Goal: Task Accomplishment & Management: Manage account settings

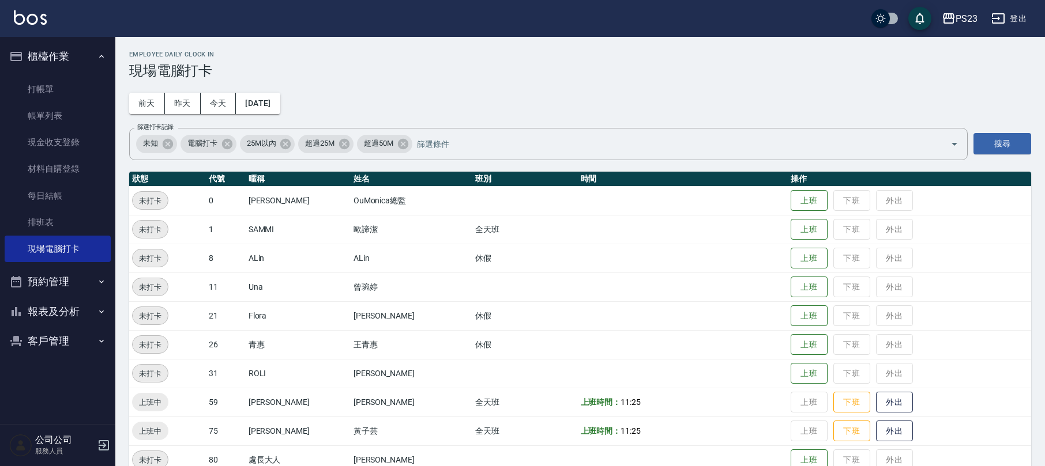
scroll to position [51, 0]
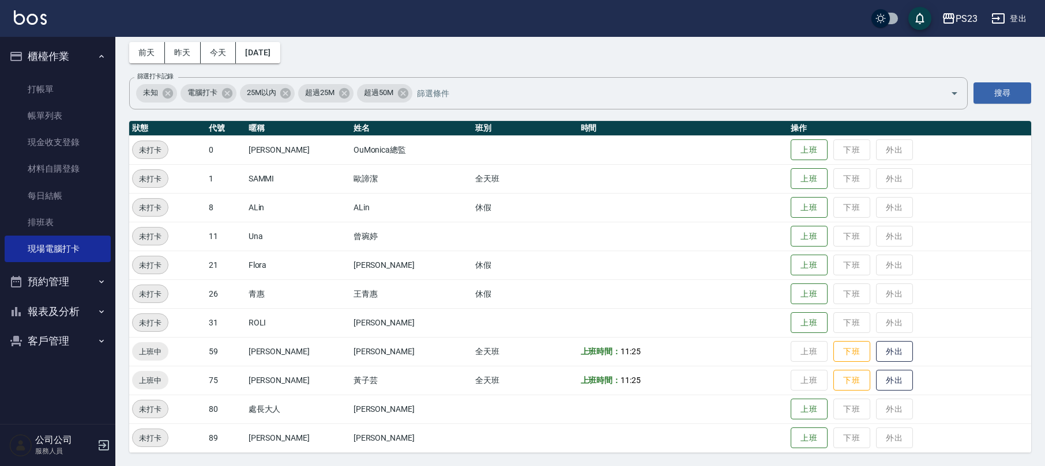
click at [1020, 20] on button "登出" at bounding box center [1008, 18] width 44 height 21
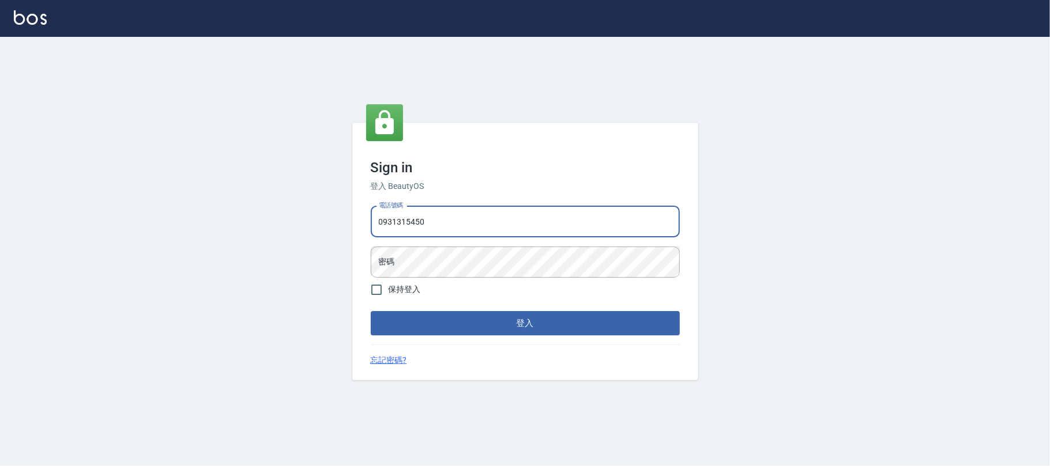
type input "0931315450"
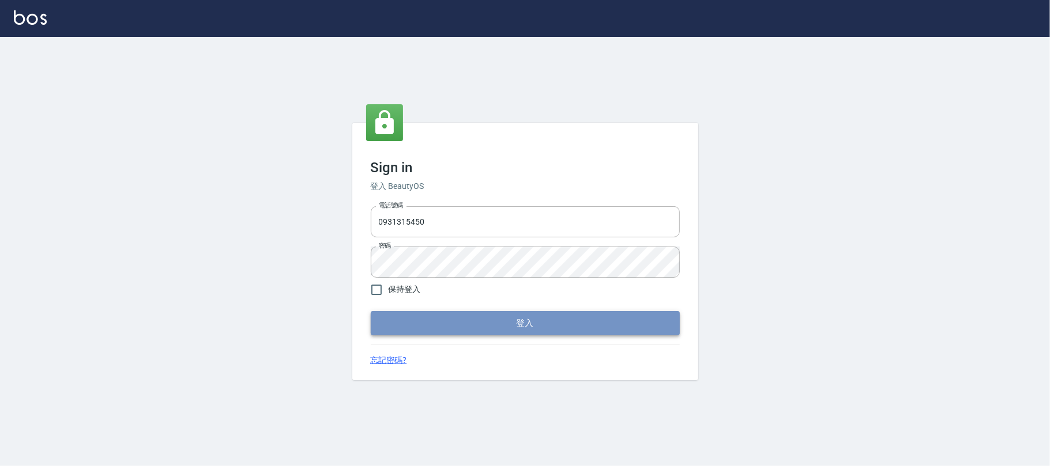
click at [478, 321] on button "登入" at bounding box center [525, 323] width 309 height 24
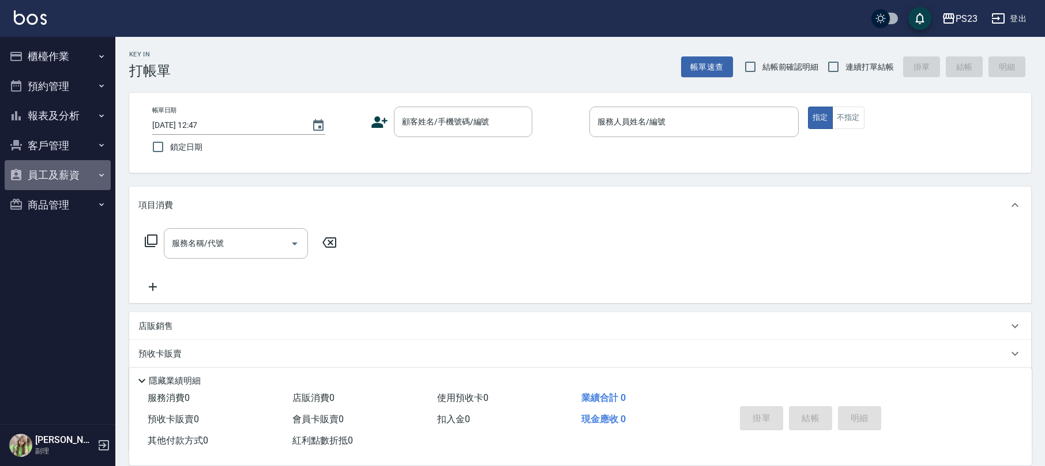
click at [53, 176] on button "員工及薪資" at bounding box center [58, 175] width 106 height 30
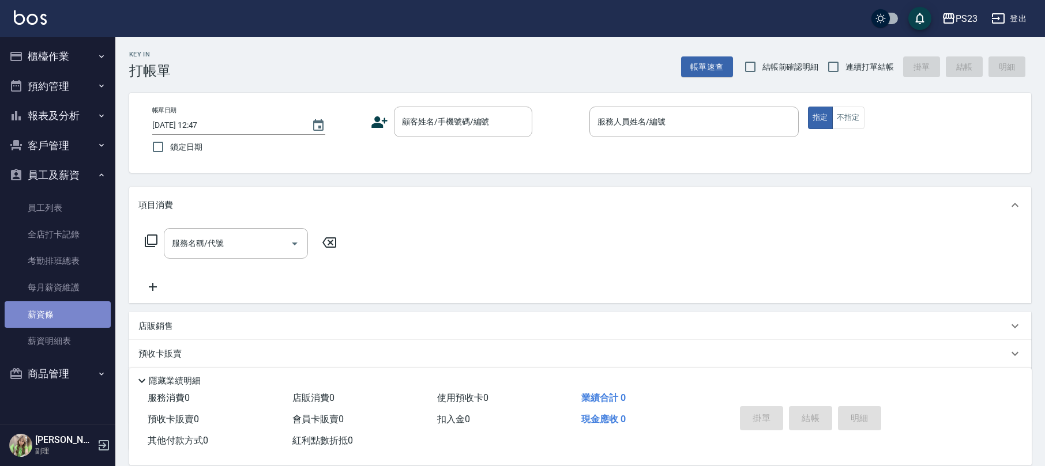
click at [44, 316] on link "薪資條" at bounding box center [58, 314] width 106 height 27
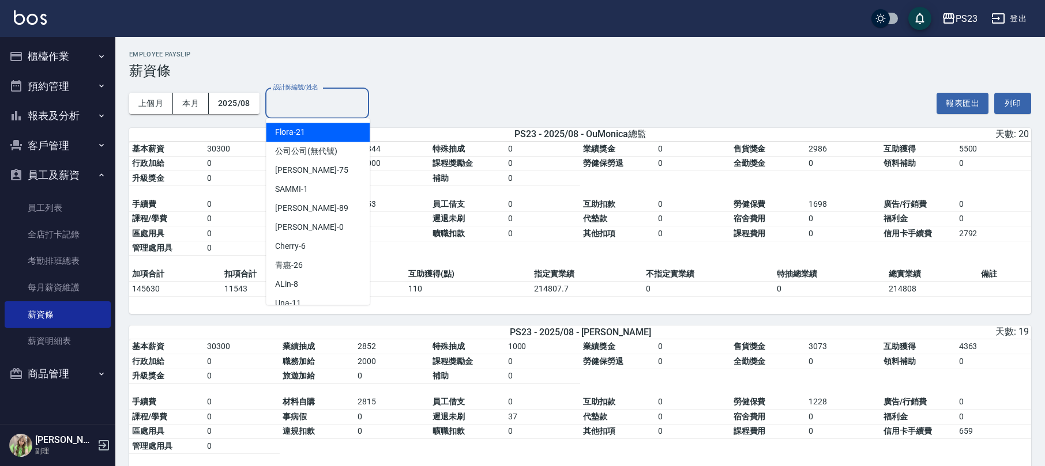
click at [333, 106] on input "設計師編號/姓名" at bounding box center [316, 103] width 93 height 20
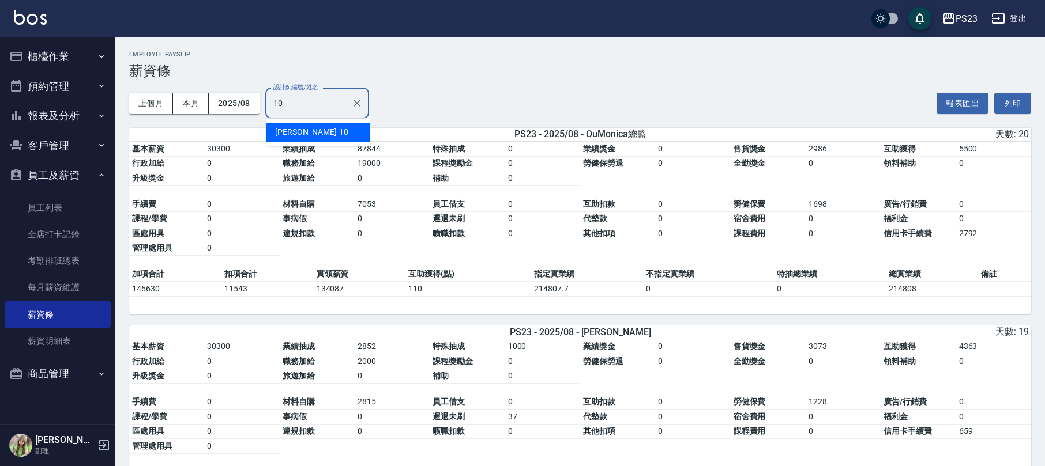
click at [321, 133] on div "[PERSON_NAME] -10" at bounding box center [318, 132] width 104 height 19
type input "[PERSON_NAME]-10"
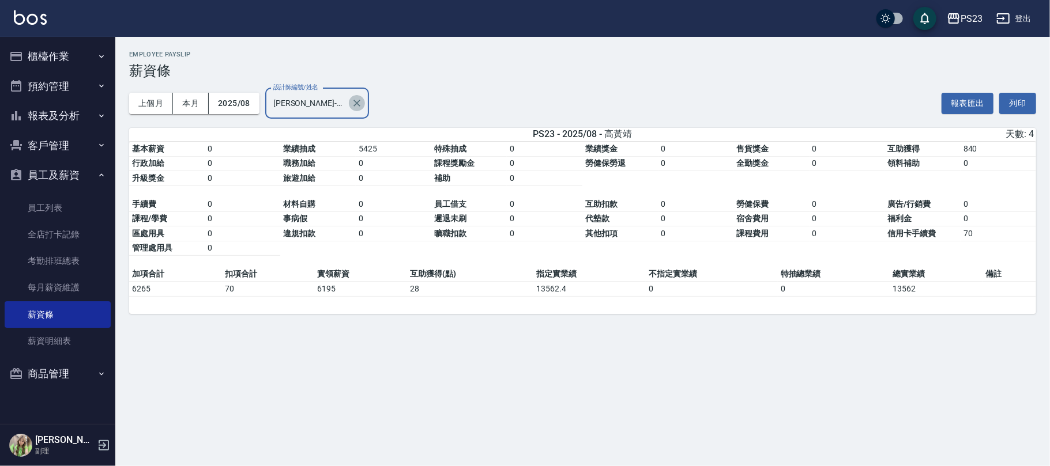
click at [359, 101] on icon "Clear" at bounding box center [356, 103] width 7 height 7
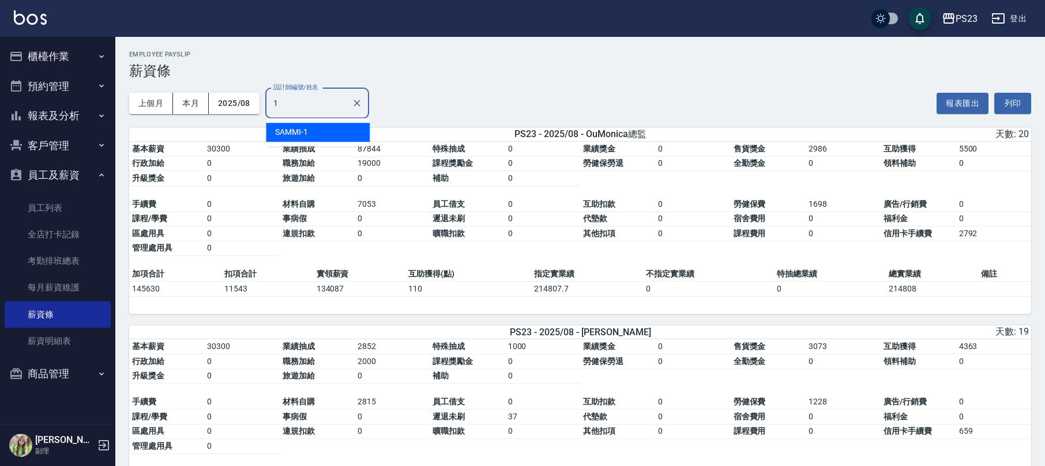
click at [315, 133] on div "SAMMI -1" at bounding box center [318, 132] width 104 height 19
type input "SAMMI-1"
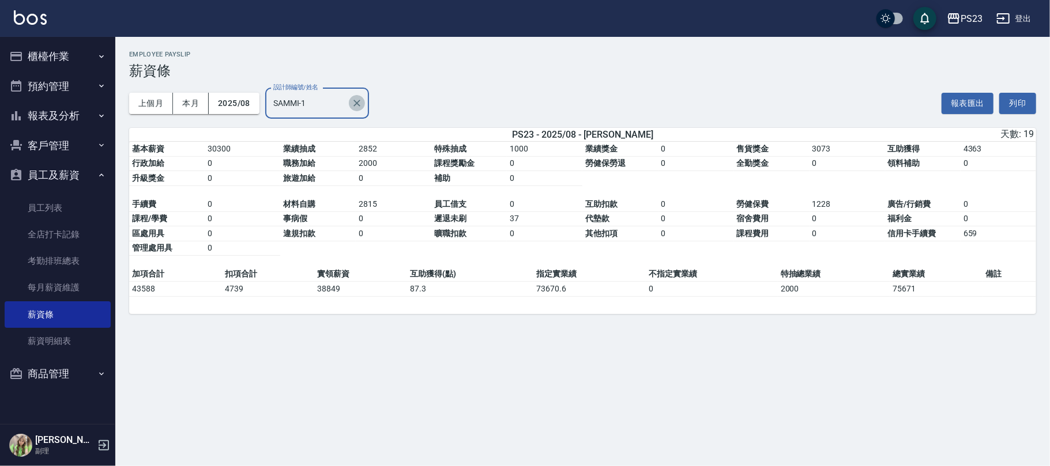
click at [353, 104] on icon "Clear" at bounding box center [357, 103] width 12 height 12
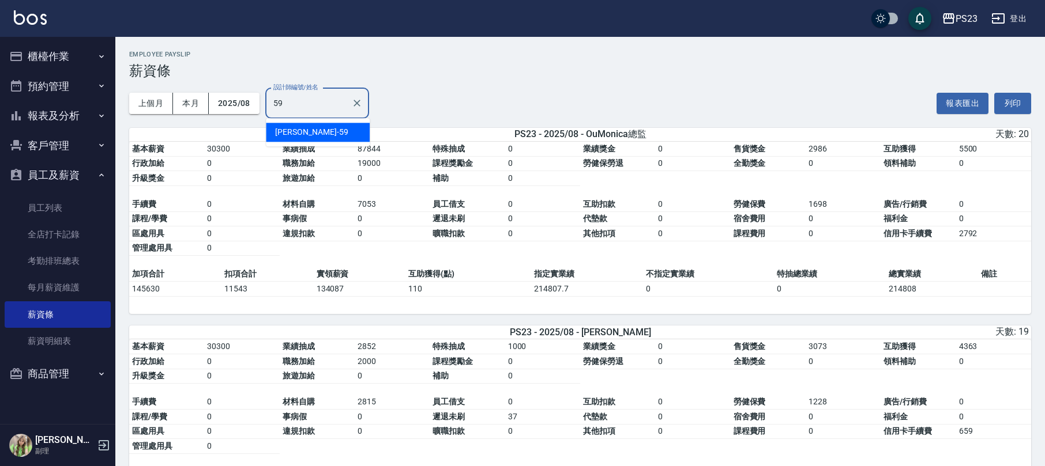
click at [300, 135] on span "[PERSON_NAME]" at bounding box center [305, 132] width 61 height 12
type input "Nanako-59"
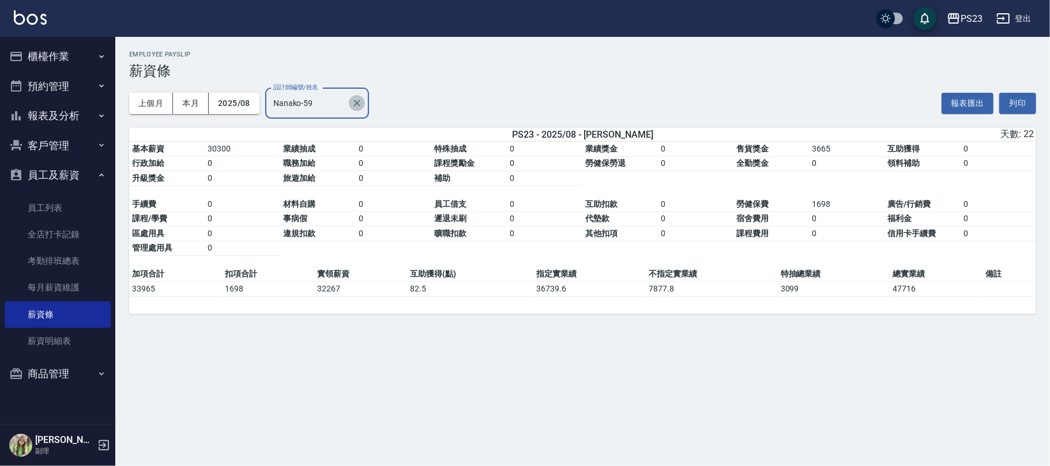
click at [359, 105] on icon "Clear" at bounding box center [357, 103] width 12 height 12
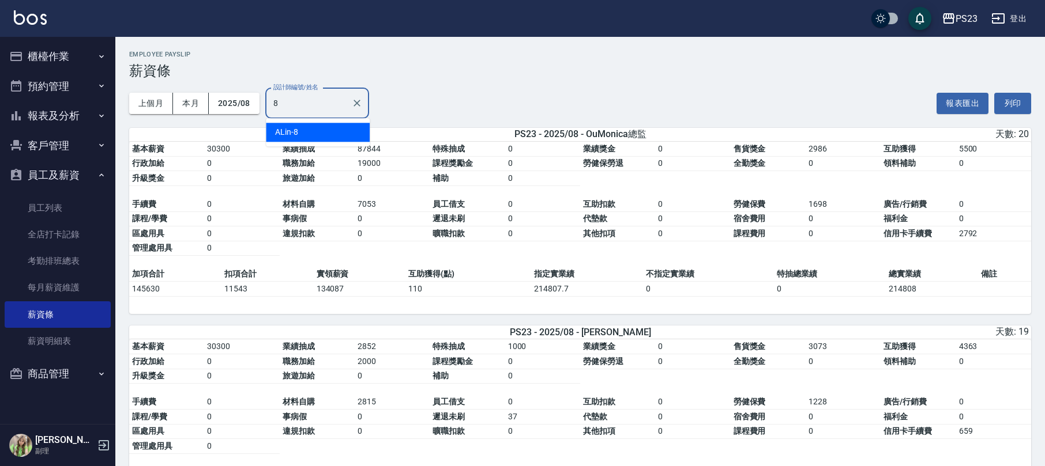
click at [341, 134] on div "ALin -8" at bounding box center [318, 132] width 104 height 19
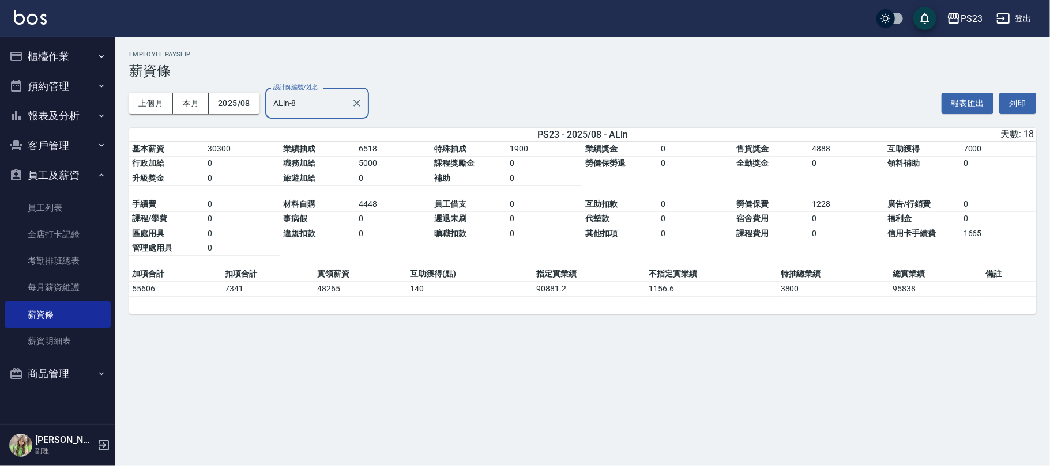
type input "ALin-8"
click at [467, 390] on div "PS23 2025-08 薪資條 列印時間： [DATE][PHONE_NUMBER]:49 Employee Payslip 薪資條 上個月 本月 2025…" at bounding box center [525, 233] width 1050 height 466
click at [354, 105] on icon "Clear" at bounding box center [357, 103] width 12 height 12
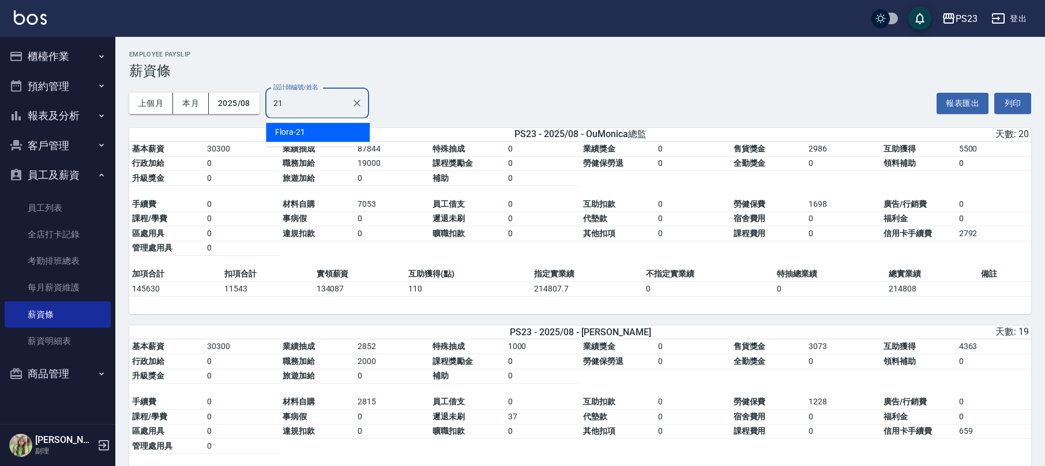
click at [325, 129] on div "Flora -21" at bounding box center [318, 132] width 104 height 19
type input "Flora-21"
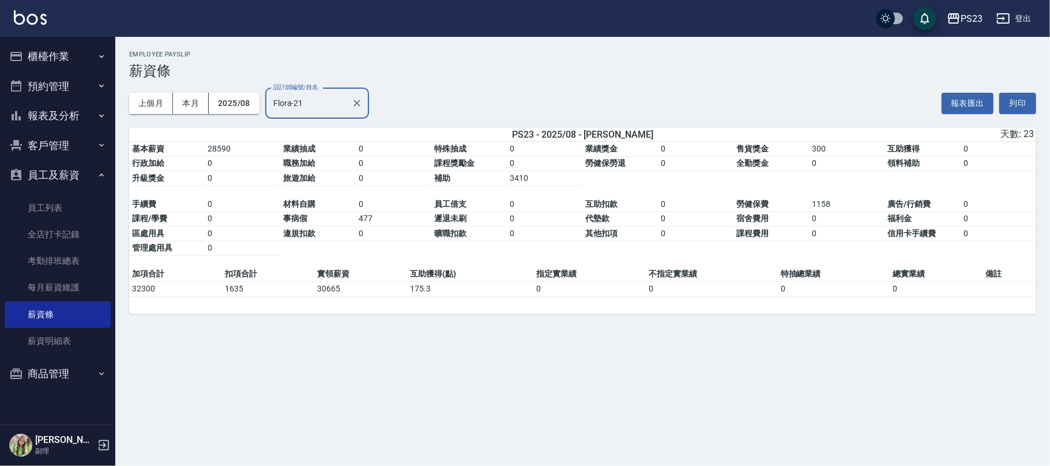
drag, startPoint x: 355, startPoint y: 104, endPoint x: 342, endPoint y: 104, distance: 13.3
click at [355, 104] on icon "Clear" at bounding box center [357, 103] width 12 height 12
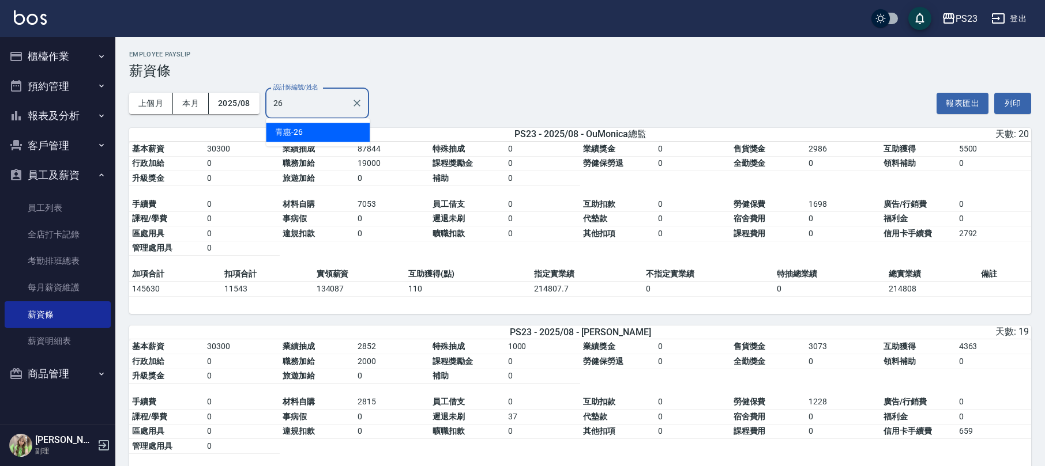
click at [333, 134] on div "青惠 -26" at bounding box center [318, 132] width 104 height 19
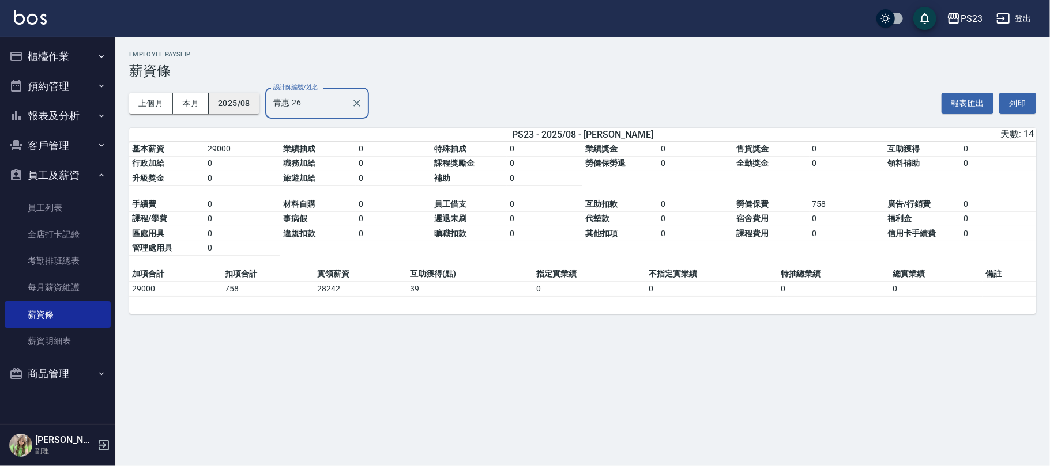
type input "青惠-26"
click at [235, 97] on button "2025/08" at bounding box center [234, 103] width 51 height 21
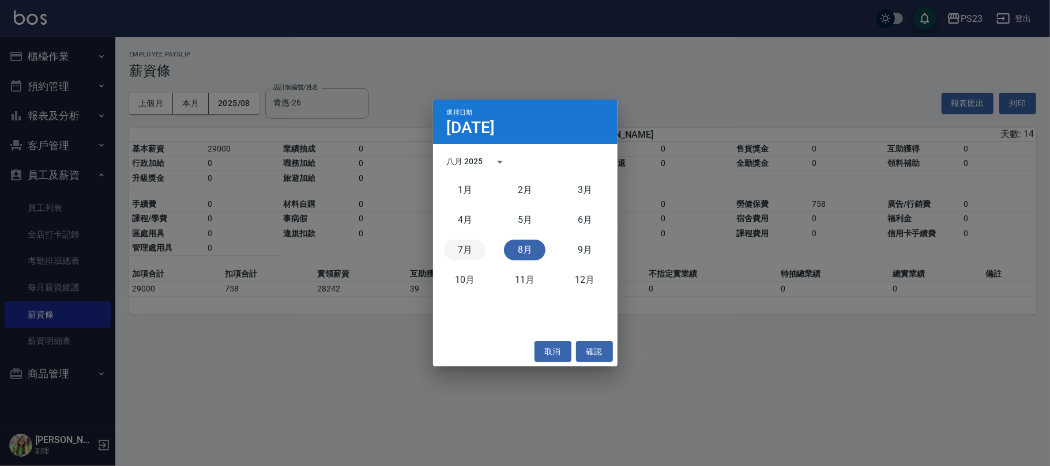
click at [462, 247] on button "7月" at bounding box center [465, 250] width 42 height 21
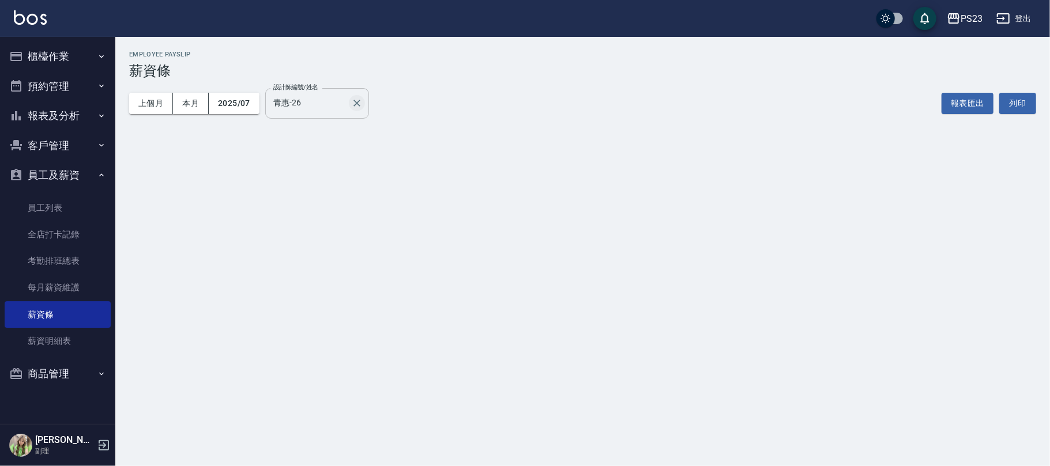
click at [356, 104] on icon "Clear" at bounding box center [356, 103] width 7 height 7
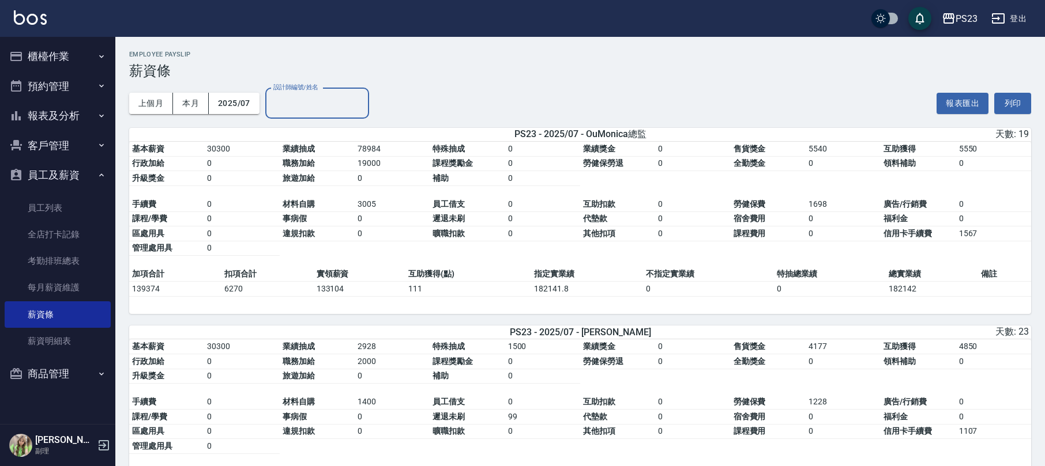
click at [321, 100] on input "設計師編號/姓名" at bounding box center [316, 103] width 93 height 20
click at [293, 137] on span "[PERSON_NAME]" at bounding box center [305, 132] width 61 height 12
type input "Nanako-59"
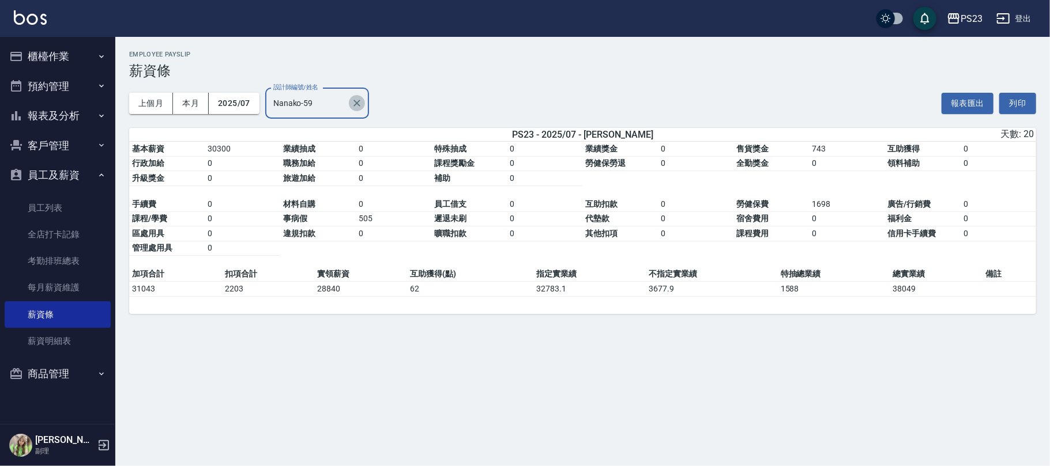
click at [357, 100] on button "Clear" at bounding box center [357, 103] width 16 height 16
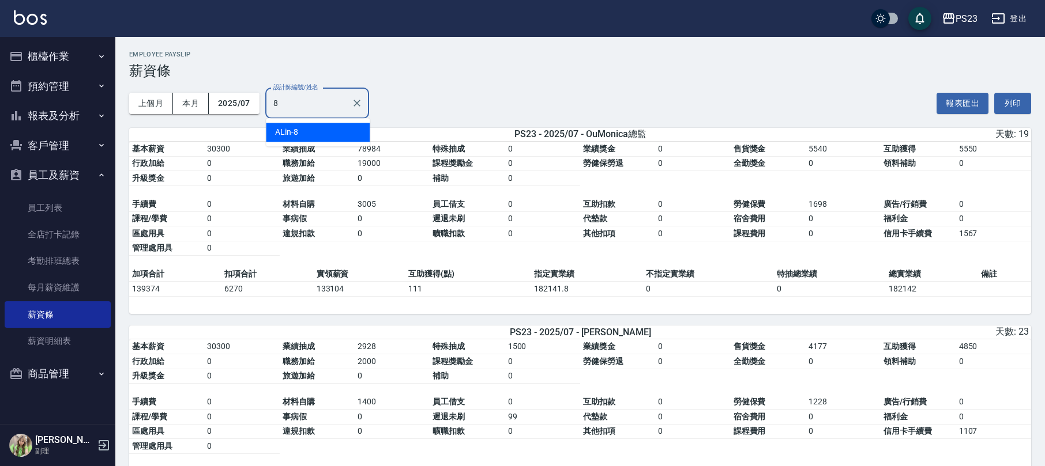
click at [280, 134] on span "ALin" at bounding box center [283, 132] width 16 height 12
type input "ALin-8"
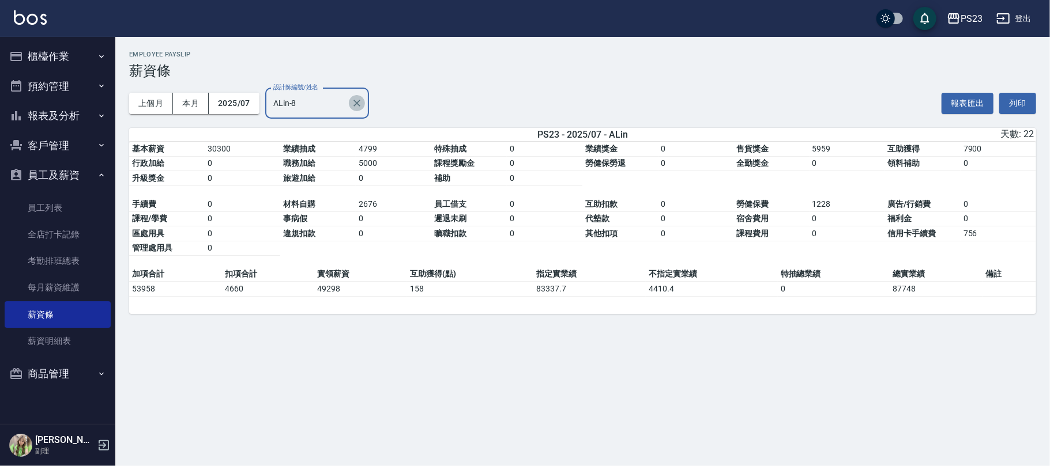
click at [353, 104] on icon "Clear" at bounding box center [357, 103] width 12 height 12
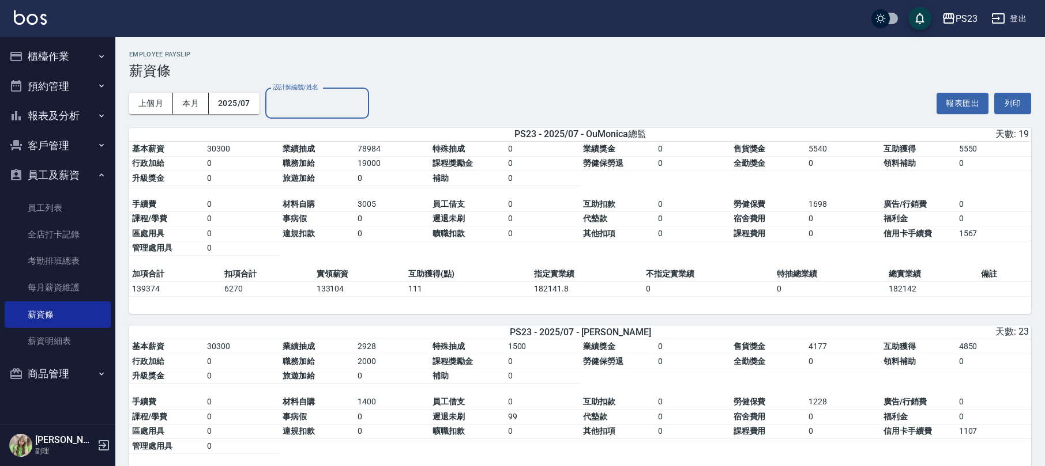
click at [306, 101] on input "設計師編號/姓名" at bounding box center [316, 103] width 93 height 20
click at [325, 125] on div "SAMMI -1" at bounding box center [318, 132] width 104 height 19
type input "SAMMI-1"
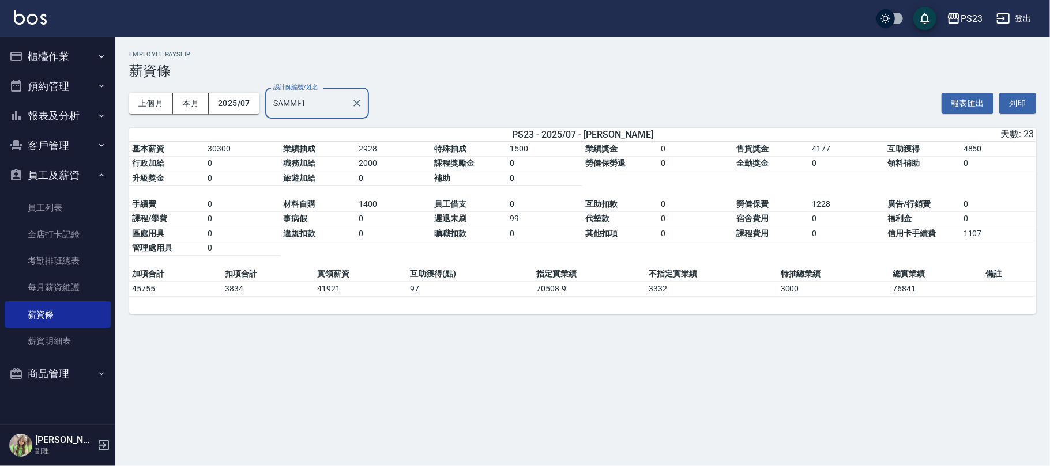
click at [367, 105] on div "SAMMI-1 設計師編號/姓名" at bounding box center [317, 103] width 104 height 31
click at [363, 104] on icon "Clear" at bounding box center [357, 103] width 12 height 12
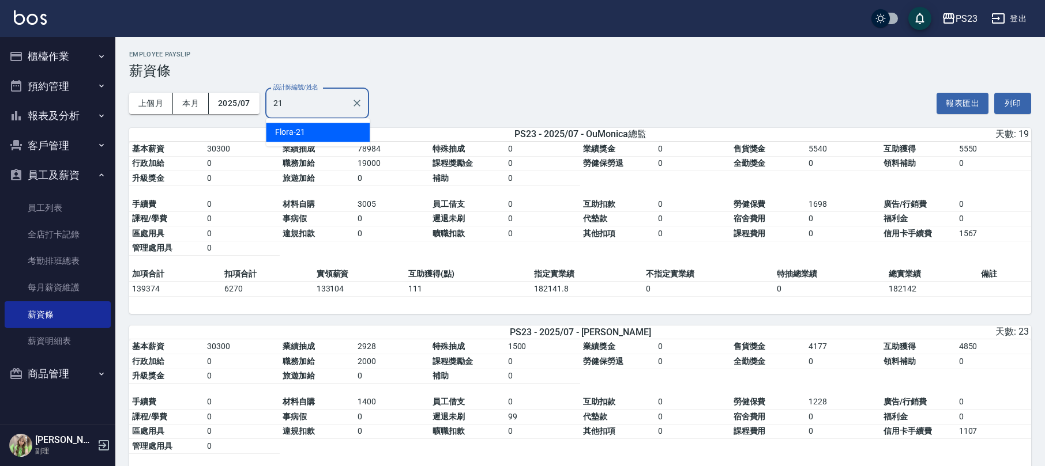
click at [307, 123] on div "Flora -21" at bounding box center [318, 132] width 104 height 19
type input "Flora-21"
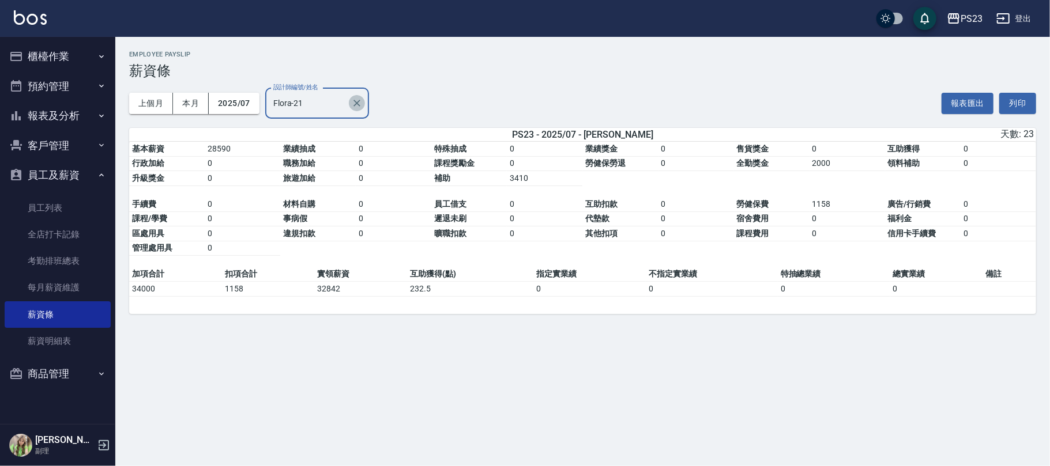
click at [360, 96] on button "Clear" at bounding box center [357, 103] width 16 height 16
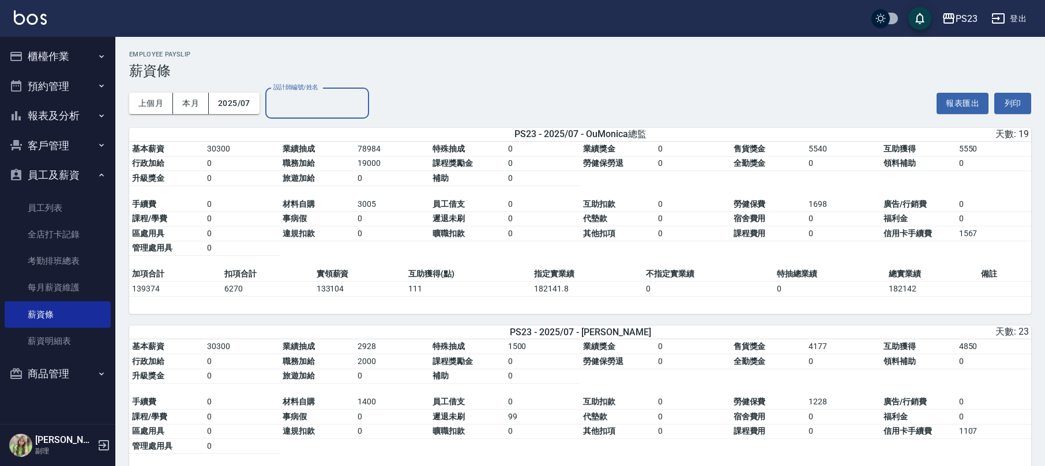
click at [321, 108] on input "設計師編號/姓名" at bounding box center [316, 103] width 93 height 20
click at [312, 134] on div "Donna -75" at bounding box center [318, 132] width 104 height 19
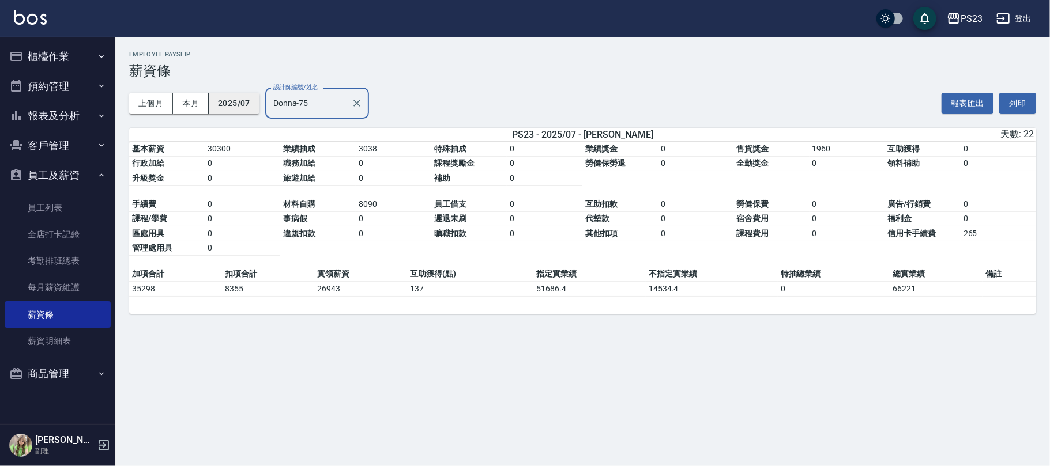
type input "Donna-75"
click at [229, 99] on button "2025/07" at bounding box center [234, 103] width 51 height 21
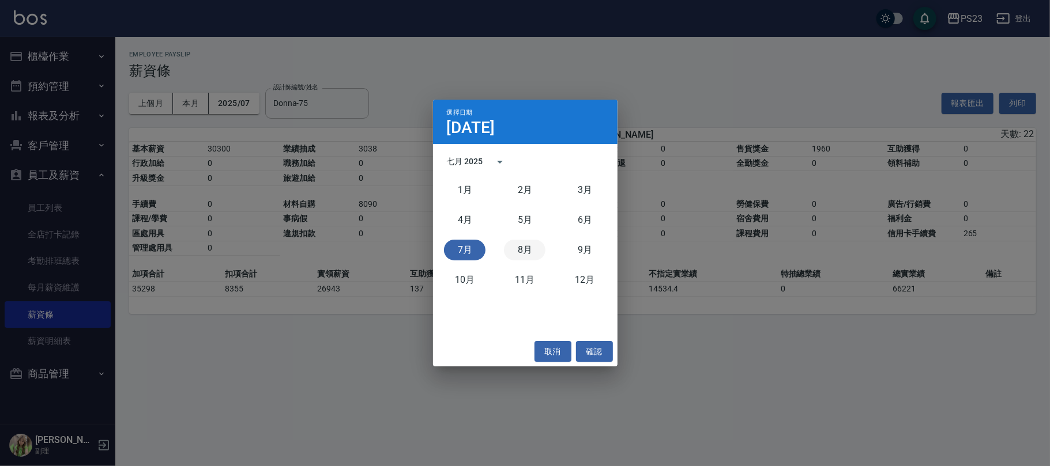
click at [526, 252] on button "8月" at bounding box center [525, 250] width 42 height 21
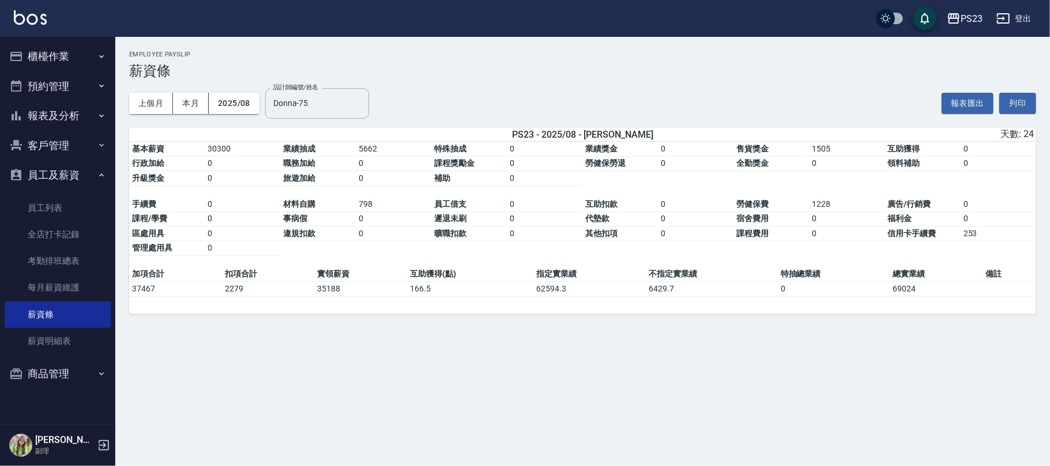
click at [1019, 18] on button "登出" at bounding box center [1014, 18] width 44 height 21
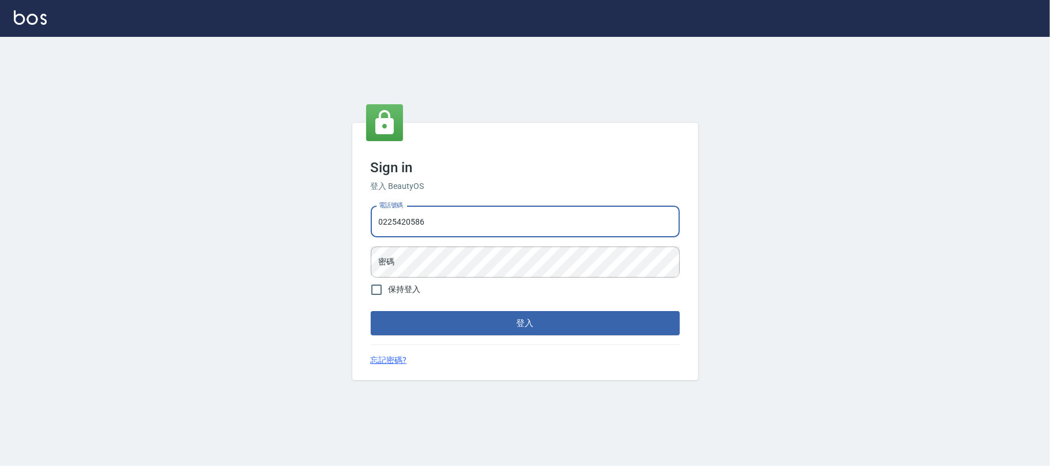
type input "0225420586"
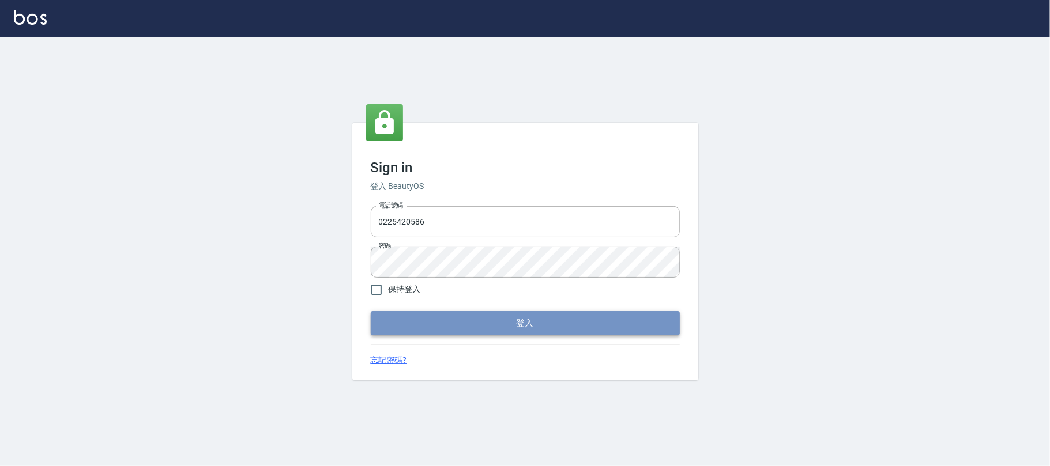
click at [510, 322] on button "登入" at bounding box center [525, 323] width 309 height 24
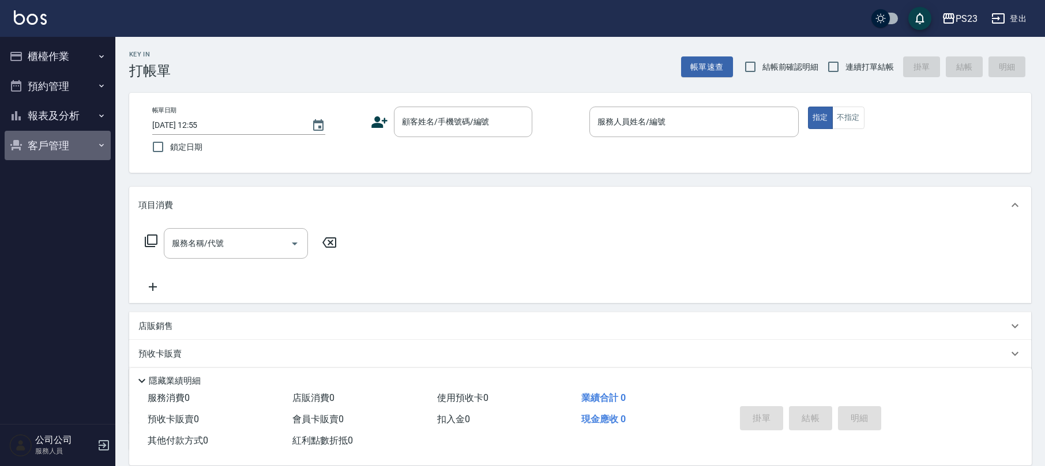
click at [52, 150] on button "客戶管理" at bounding box center [58, 146] width 106 height 30
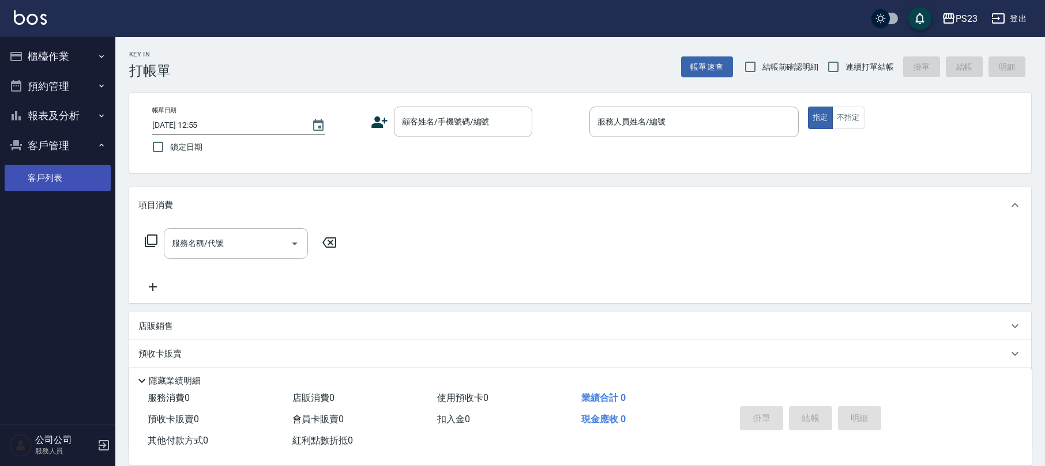
click at [81, 181] on link "客戶列表" at bounding box center [58, 178] width 106 height 27
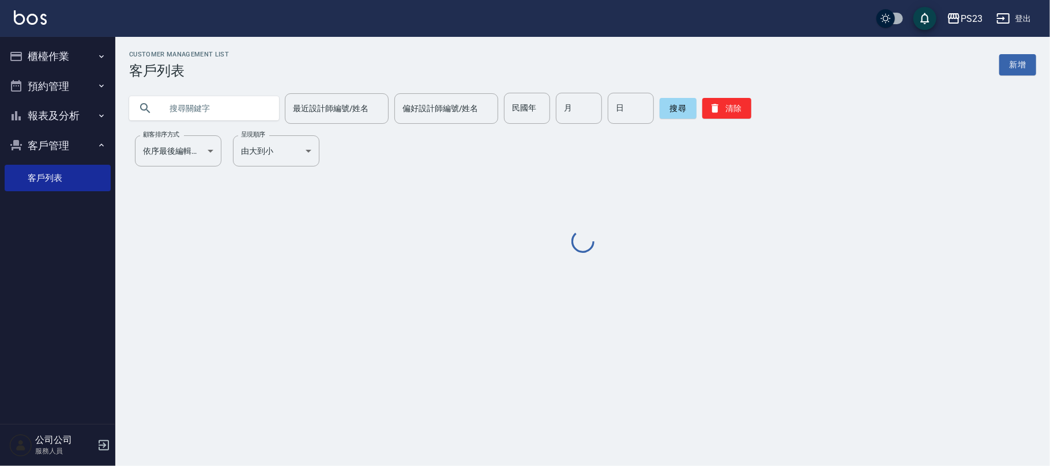
click at [221, 107] on input "text" at bounding box center [215, 108] width 108 height 31
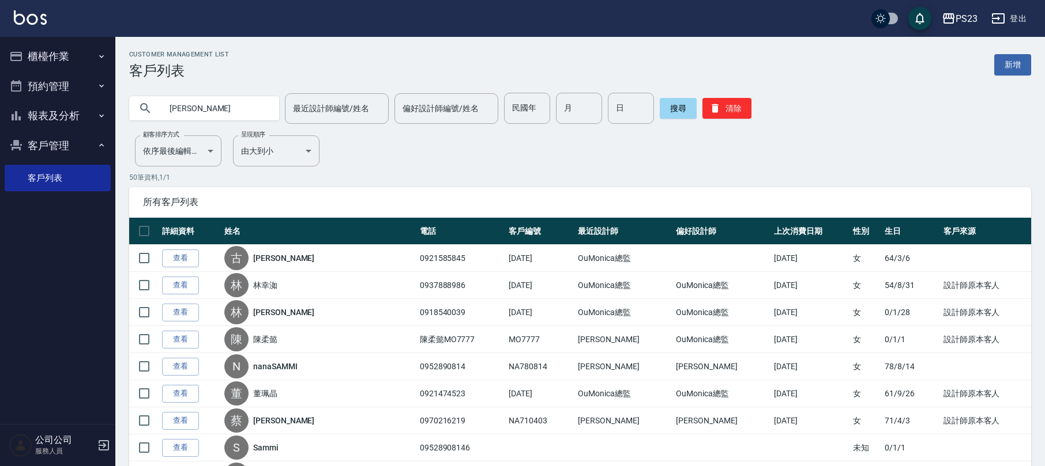
type input "葉怡"
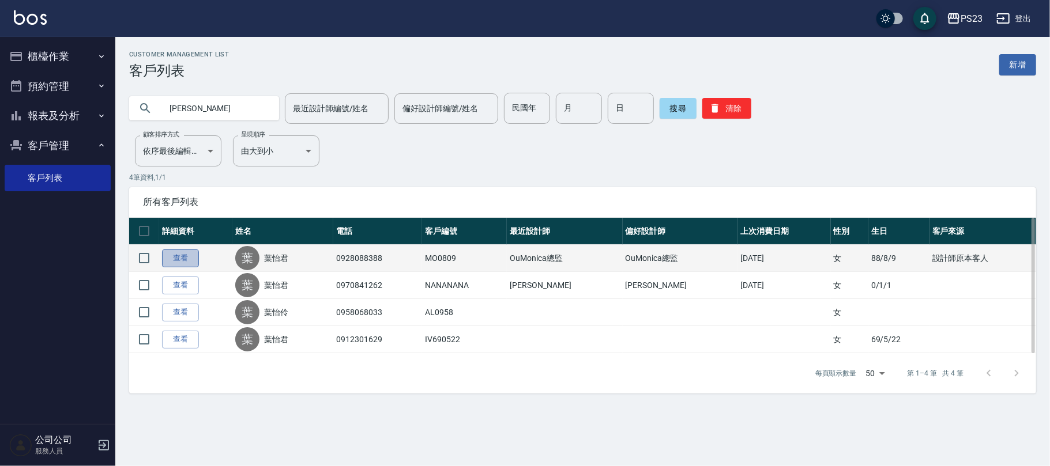
click at [194, 254] on link "查看" at bounding box center [180, 259] width 37 height 18
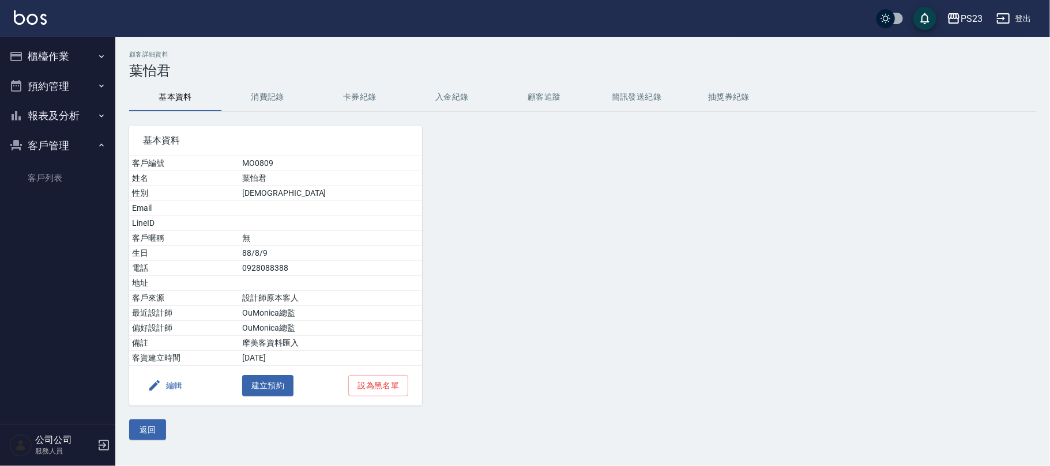
click at [453, 107] on button "入金紀錄" at bounding box center [452, 98] width 92 height 28
